Goal: Information Seeking & Learning: Learn about a topic

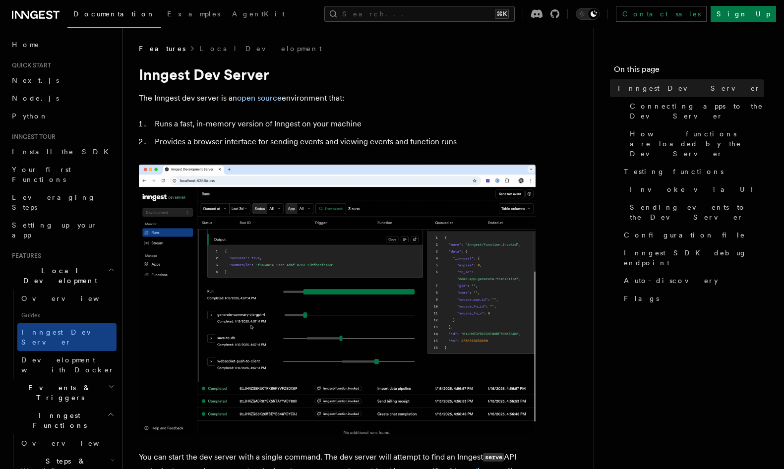
click at [83, 15] on span "Documentation" at bounding box center [114, 14] width 82 height 8
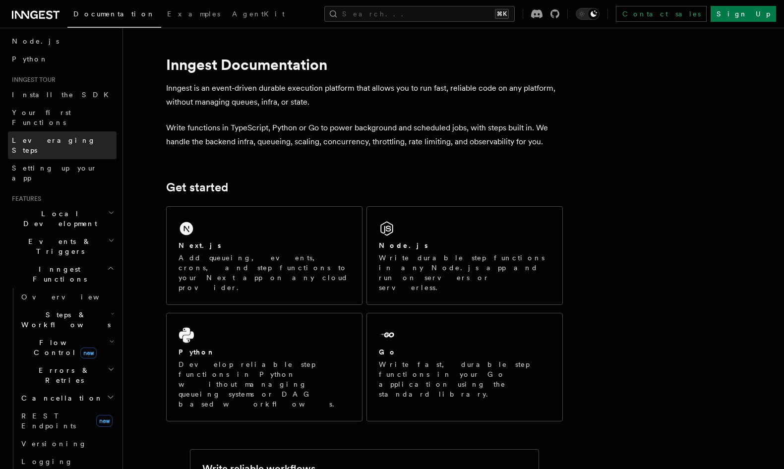
scroll to position [65, 0]
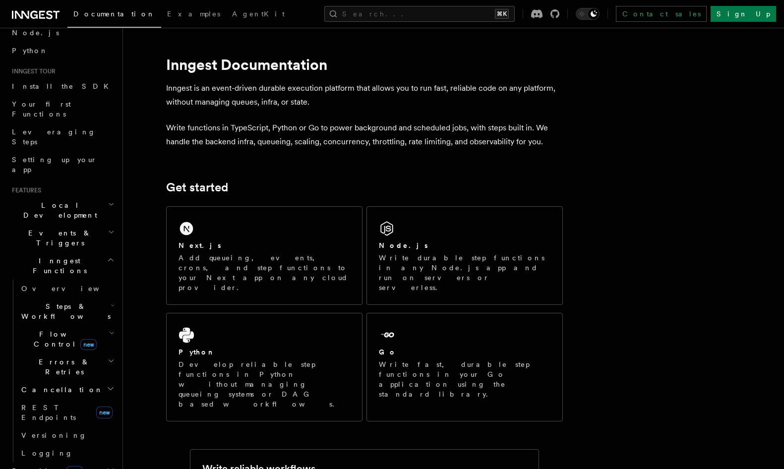
click at [51, 329] on span "Flow Control new" at bounding box center [63, 339] width 92 height 20
click at [50, 358] on span "Overview" at bounding box center [82, 362] width 102 height 8
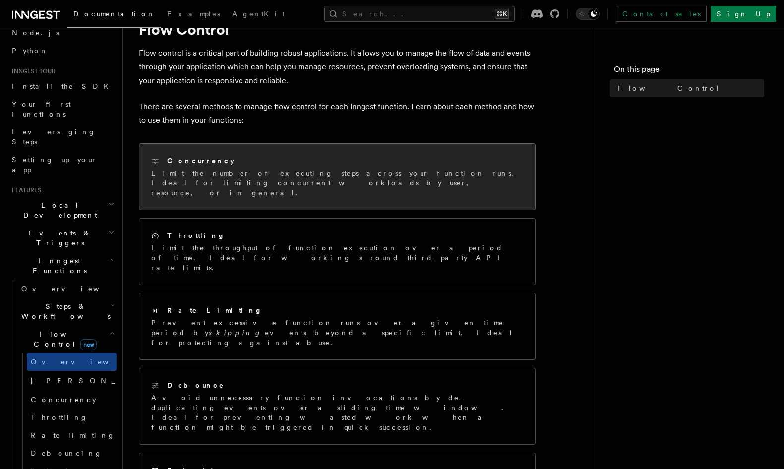
scroll to position [46, 0]
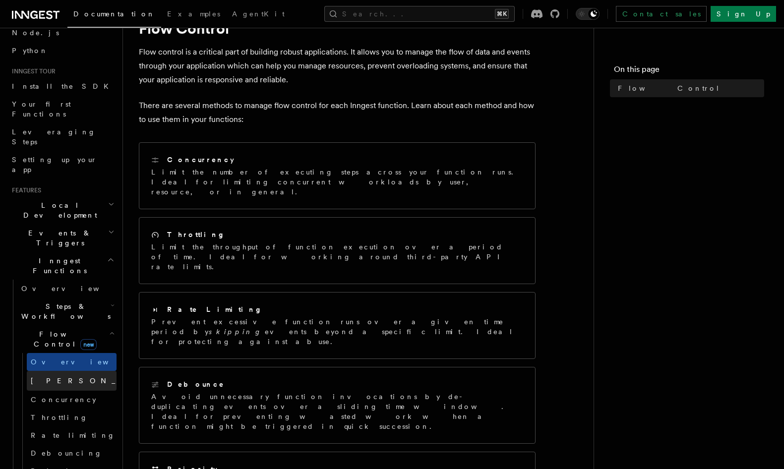
click at [86, 371] on link "[PERSON_NAME] new" at bounding box center [72, 381] width 90 height 20
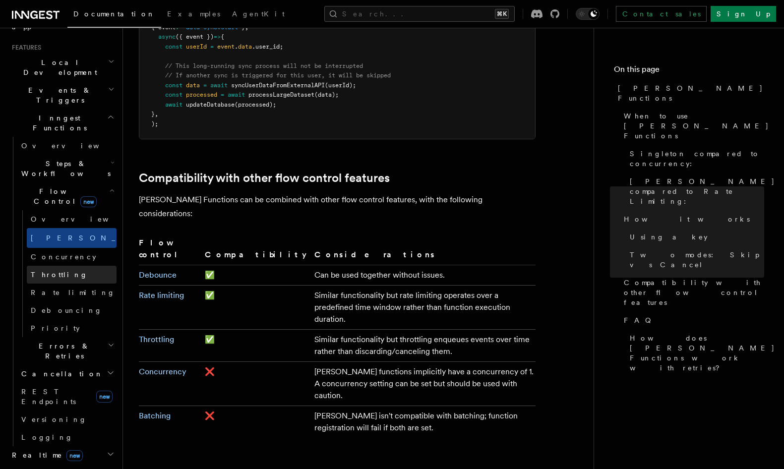
scroll to position [211, 0]
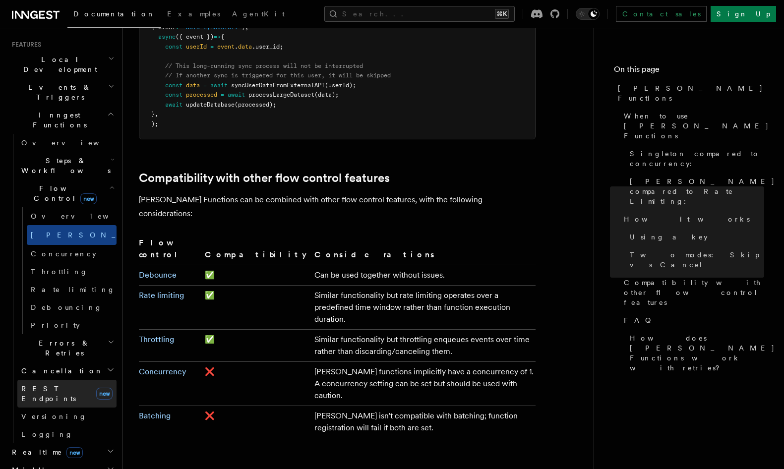
click at [65, 385] on span "REST Endpoints" at bounding box center [48, 394] width 55 height 18
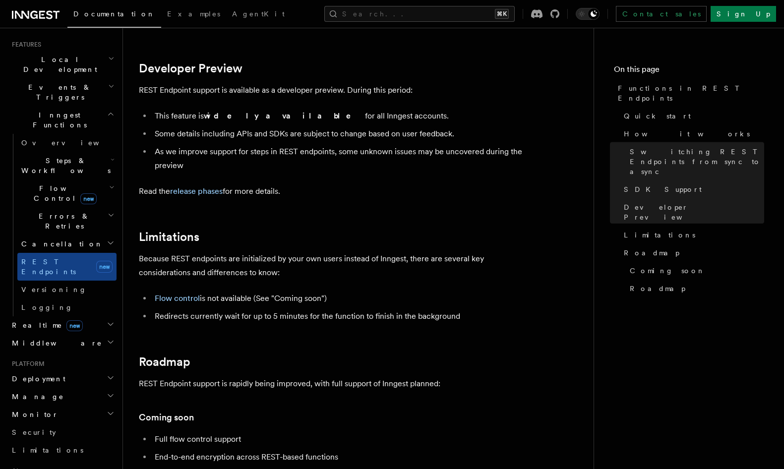
scroll to position [1598, 0]
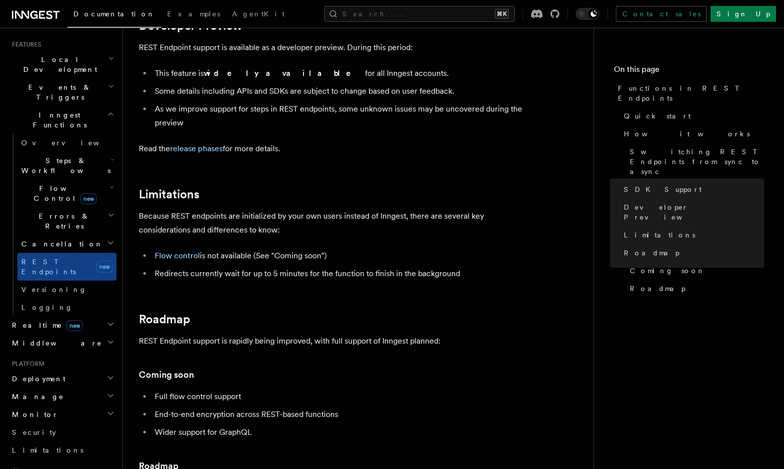
click at [90, 317] on h2 "Realtime new" at bounding box center [62, 326] width 109 height 18
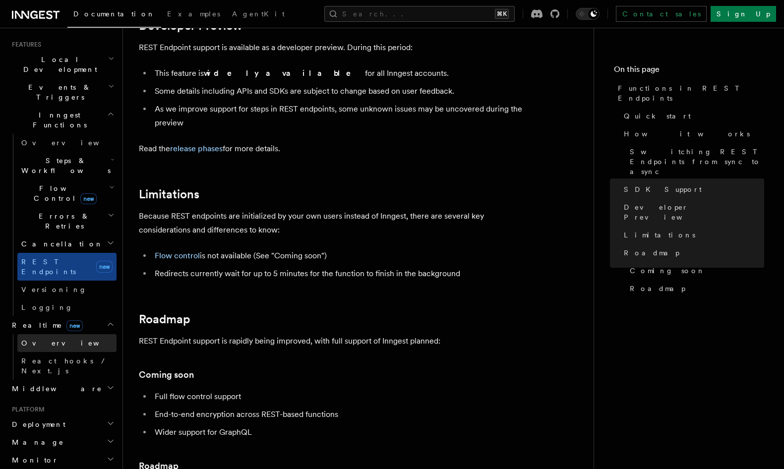
click at [76, 334] on link "Overview" at bounding box center [66, 343] width 99 height 18
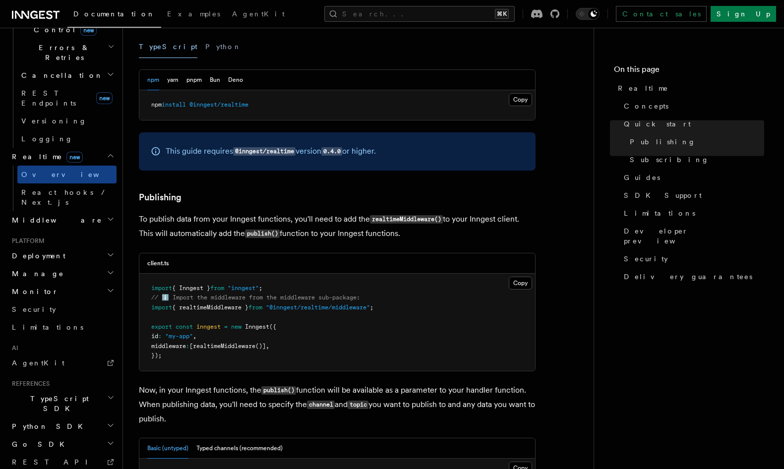
scroll to position [467, 0]
